Goal: Find specific page/section: Find specific page/section

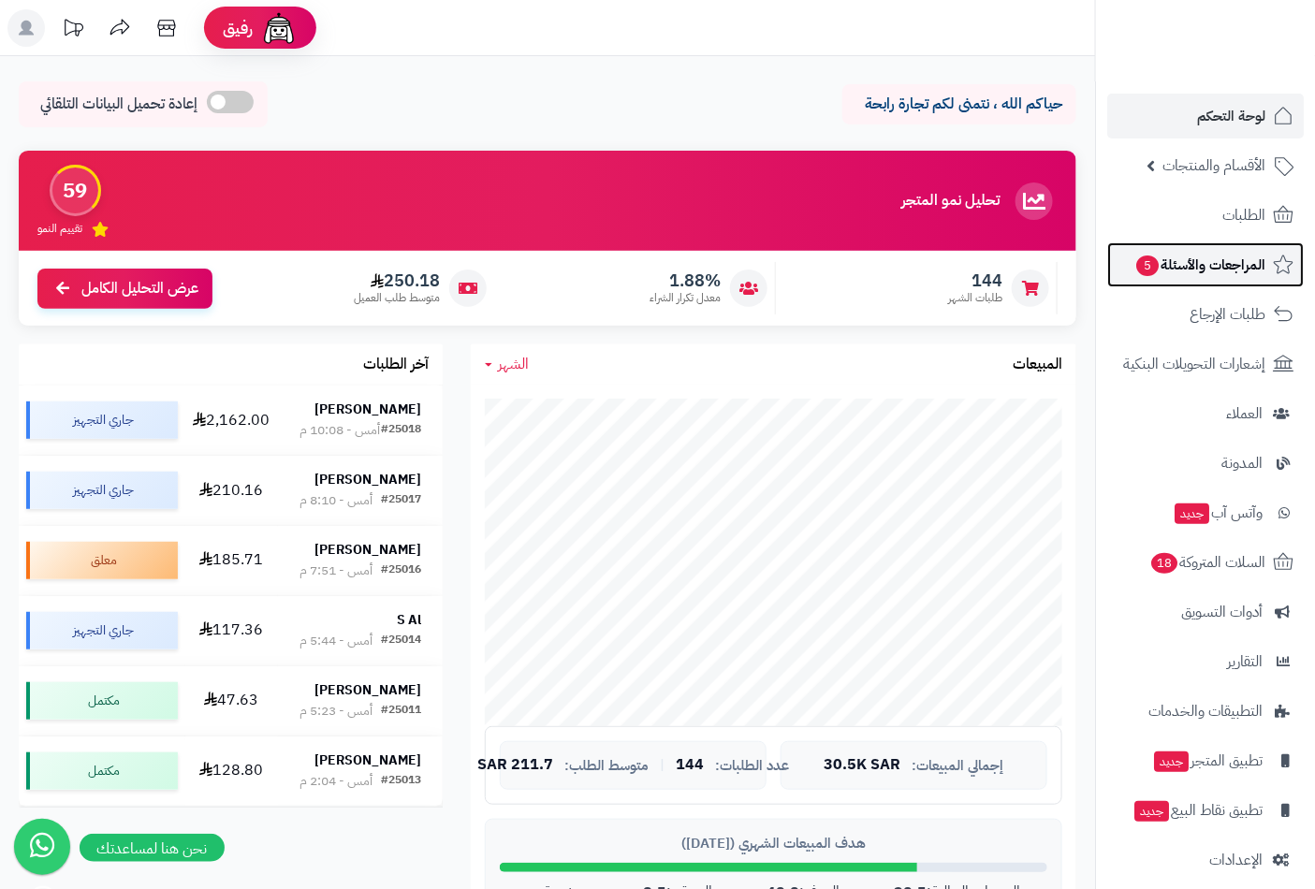
click at [1191, 265] on span "المراجعات والأسئلة 5" at bounding box center [1199, 265] width 131 height 26
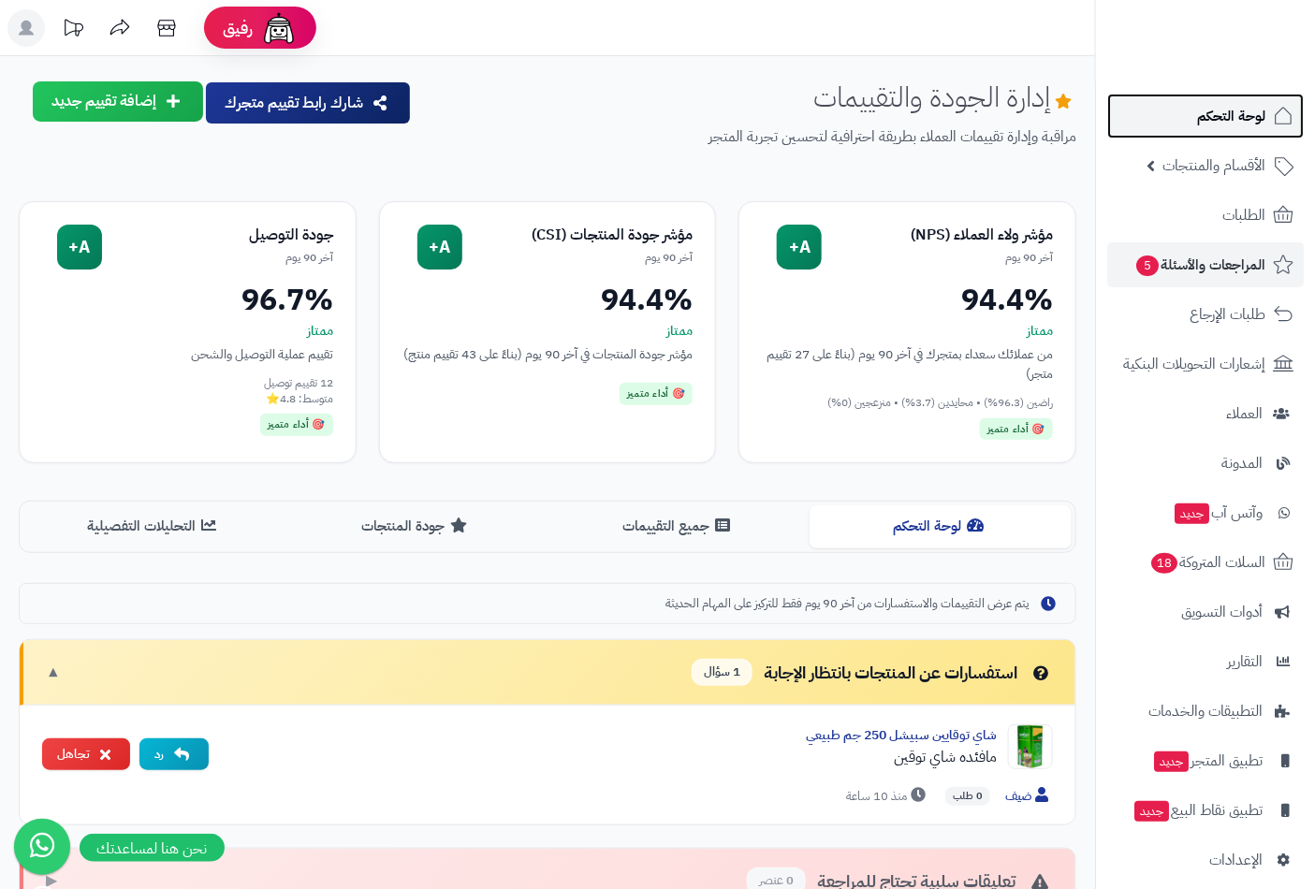
click at [1233, 105] on span "لوحة التحكم" at bounding box center [1231, 116] width 68 height 26
